Goal: Task Accomplishment & Management: Complete application form

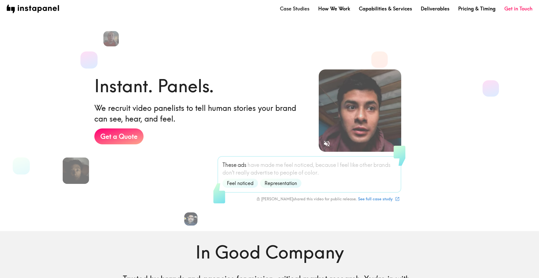
click at [302, 10] on link "Case Studies" at bounding box center [294, 8] width 29 height 7
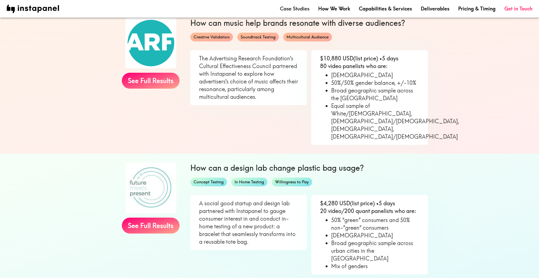
scroll to position [458, 0]
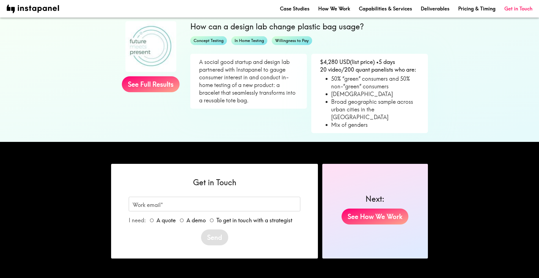
click at [72, 74] on section "See Full Results How can a design lab change plastic bag usage? Concept Testing…" at bounding box center [269, 77] width 539 height 130
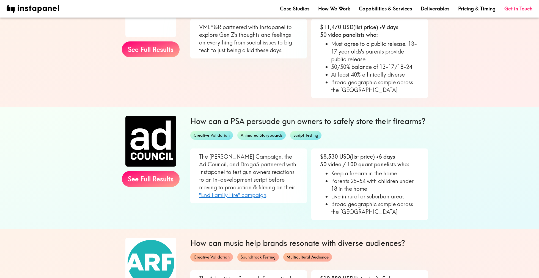
scroll to position [87, 0]
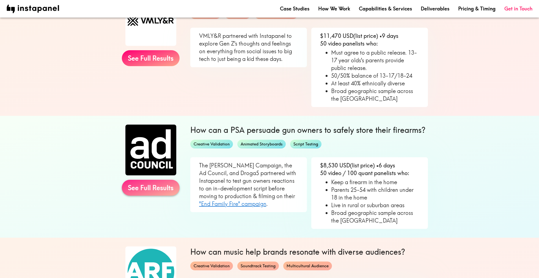
click at [167, 184] on link "See Full Results" at bounding box center [151, 188] width 58 height 16
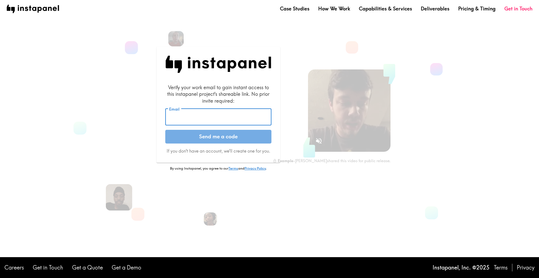
click at [184, 115] on input "Email" at bounding box center [218, 117] width 106 height 17
type input "[PERSON_NAME][EMAIL_ADDRESS][DOMAIN_NAME]"
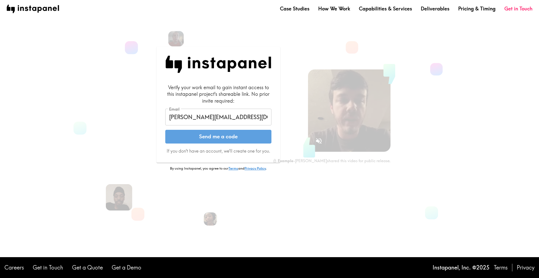
click at [206, 141] on button "Send me a code" at bounding box center [218, 137] width 106 height 14
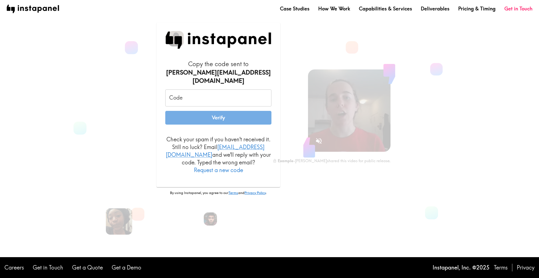
click at [223, 101] on input "Code" at bounding box center [218, 98] width 106 height 17
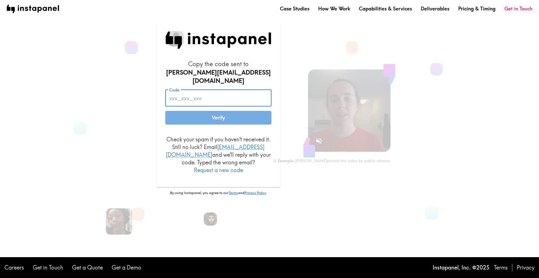
paste input "5ej_kRt_bU5"
type input "5ej_kRt_bU5"
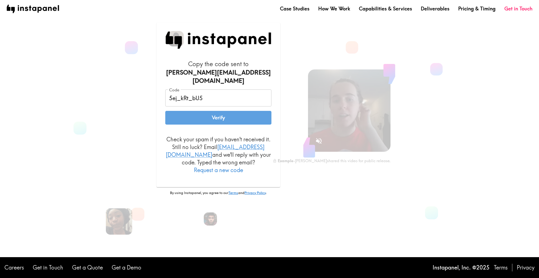
click at [191, 116] on button "Verify" at bounding box center [218, 118] width 106 height 14
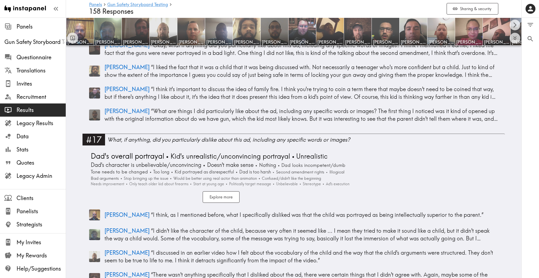
scroll to position [1772, 0]
